Goal: Task Accomplishment & Management: Use online tool/utility

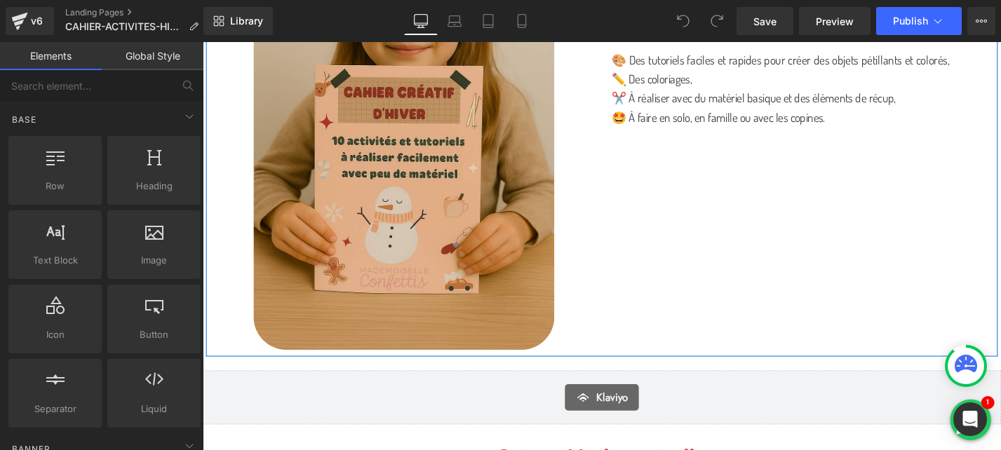
scroll to position [528, 0]
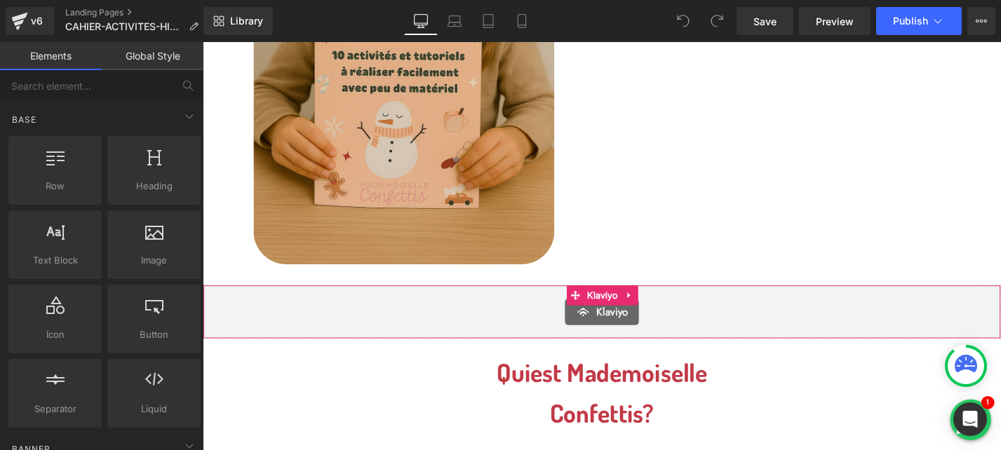
click at [632, 324] on span "Klaviyo" at bounding box center [639, 329] width 34 height 17
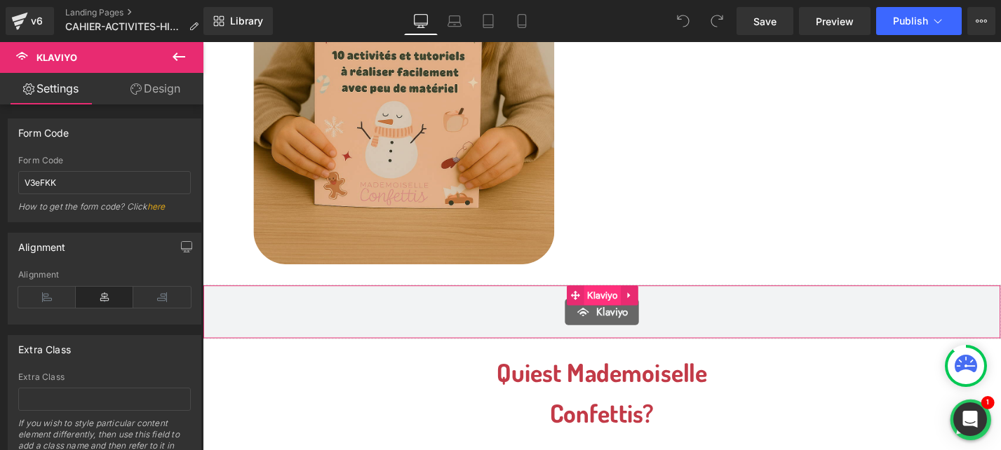
click at [631, 315] on span "Klaviyo" at bounding box center [627, 311] width 39 height 21
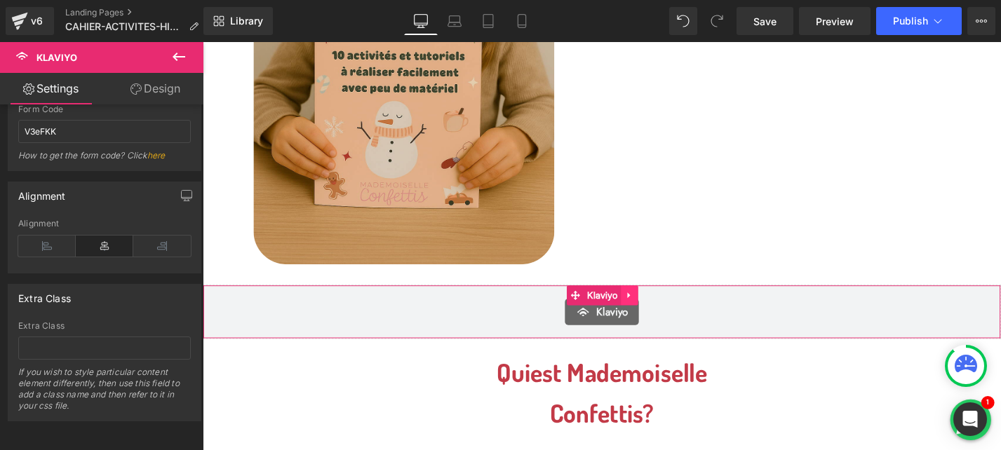
click at [656, 314] on icon at bounding box center [656, 312] width 3 height 6
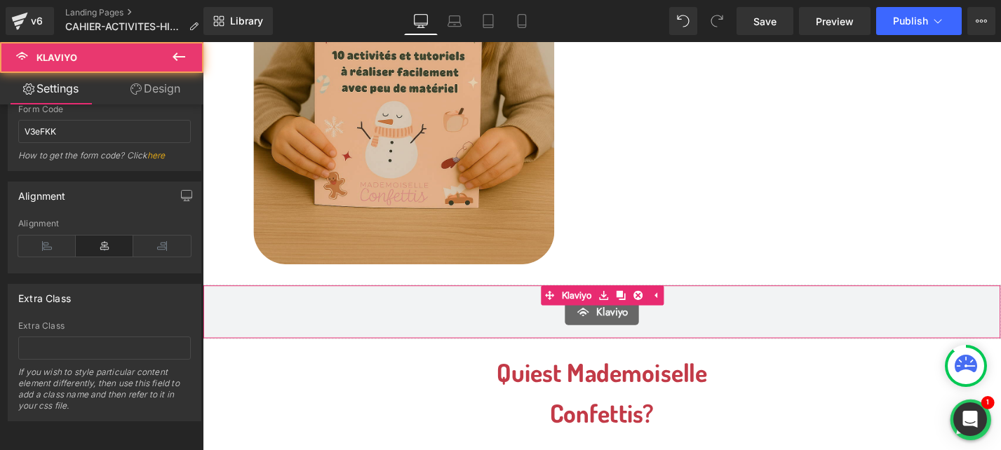
click at [632, 335] on span "Klaviyo" at bounding box center [639, 329] width 34 height 17
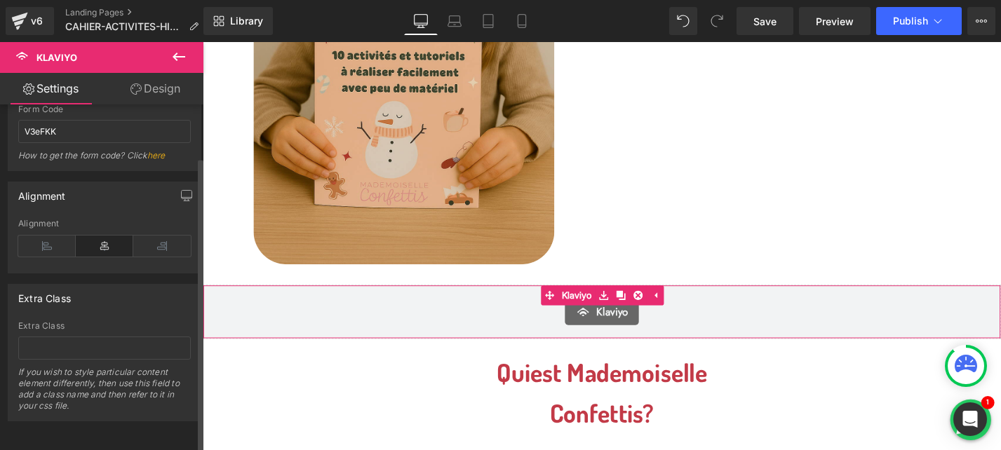
scroll to position [0, 0]
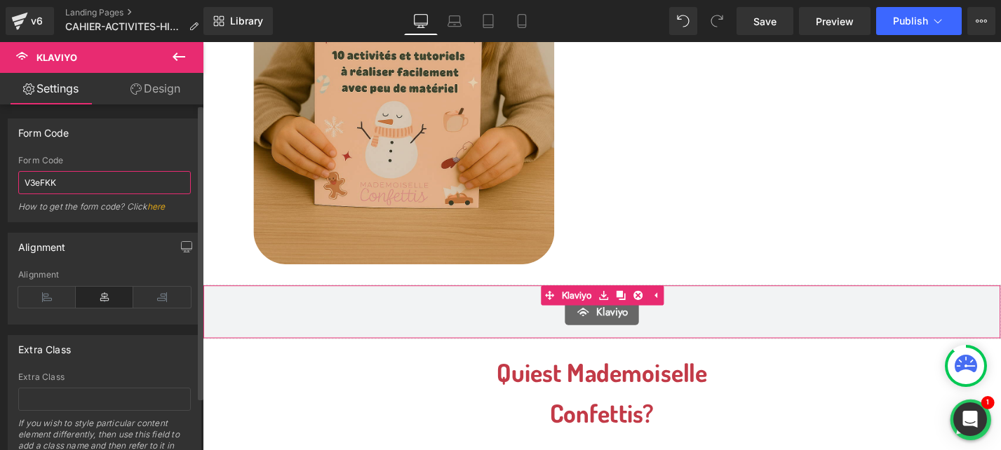
click at [87, 186] on input "V3eFKK" at bounding box center [104, 182] width 173 height 23
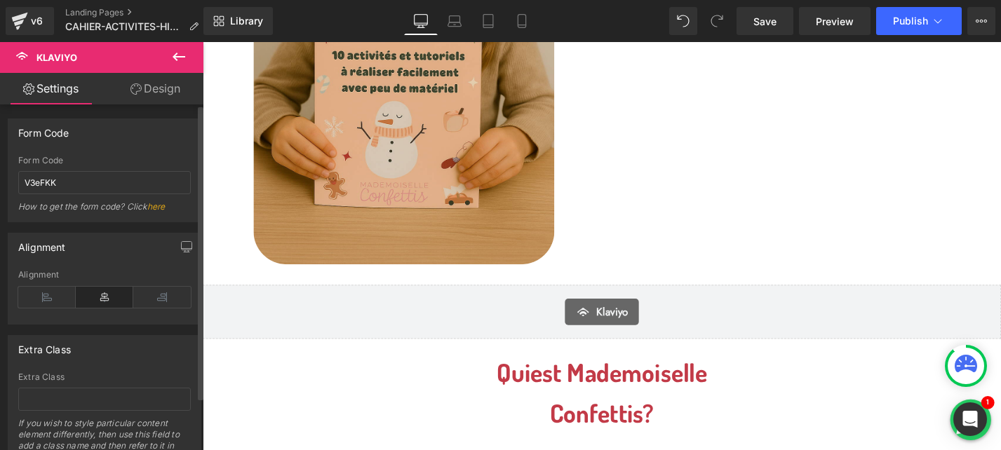
click at [143, 140] on div "Form Code" at bounding box center [104, 132] width 192 height 27
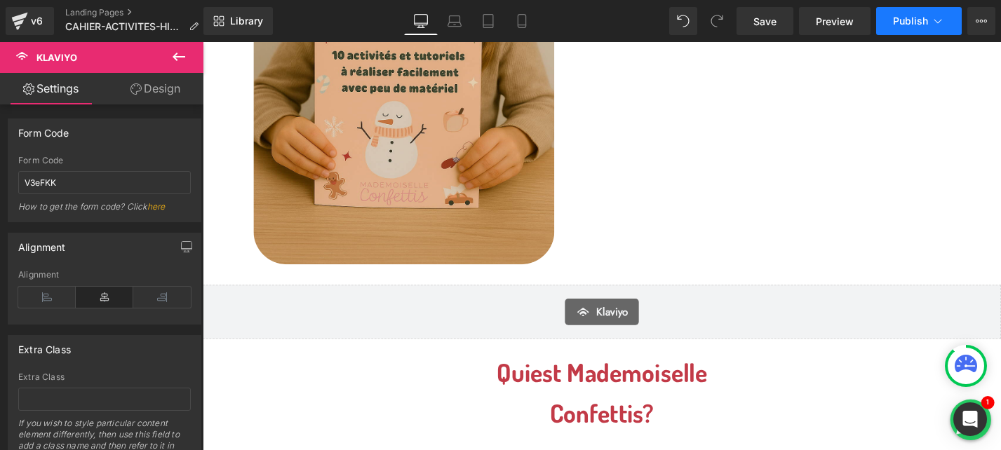
click at [919, 20] on span "Publish" at bounding box center [910, 20] width 35 height 11
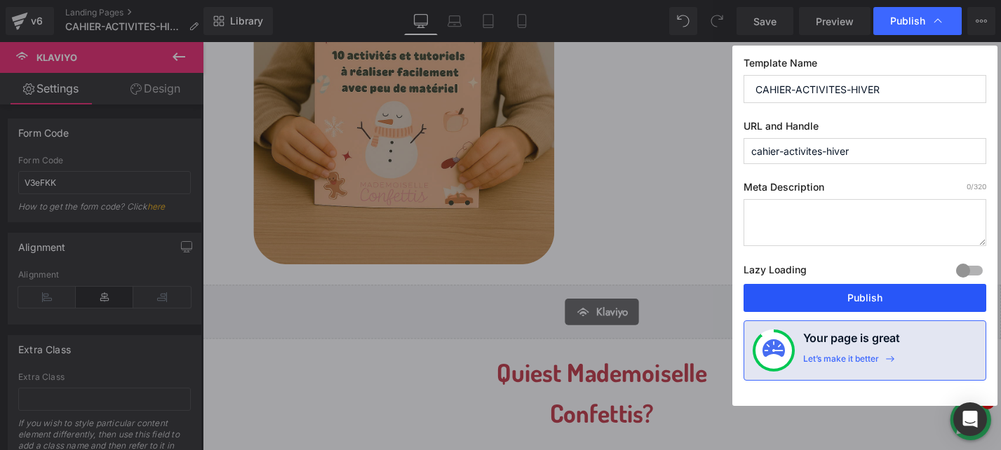
click at [819, 297] on button "Publish" at bounding box center [865, 298] width 243 height 28
